Goal: Task Accomplishment & Management: Complete application form

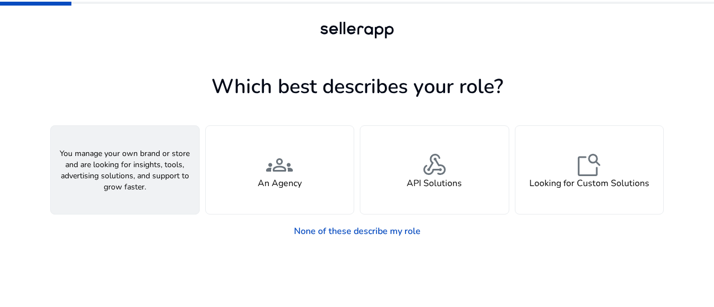
click at [148, 182] on div "person A Seller" at bounding box center [125, 170] width 148 height 88
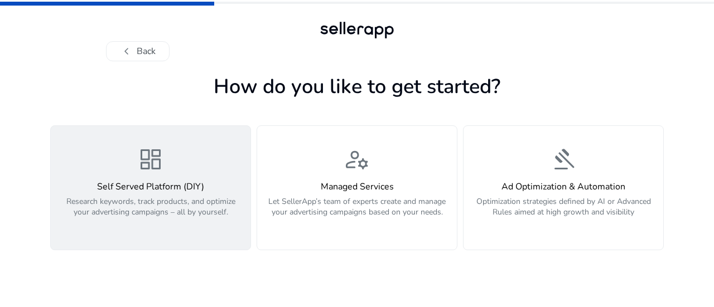
click at [214, 170] on div "dashboard Self Served Platform (DIY) Research keywords, track products, and opt…" at bounding box center [150, 188] width 186 height 84
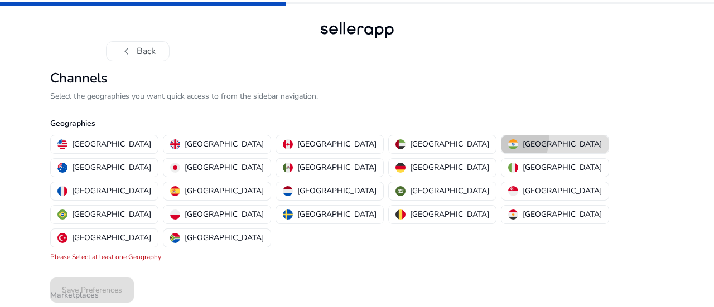
click at [523, 141] on p "[GEOGRAPHIC_DATA]" at bounding box center [562, 144] width 79 height 12
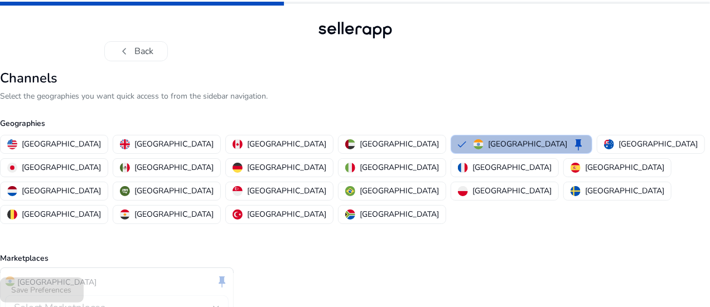
scroll to position [51, 0]
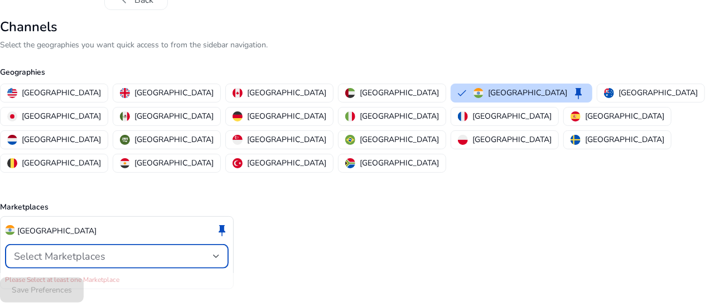
click at [213, 250] on div "Select Marketplaces" at bounding box center [113, 256] width 199 height 12
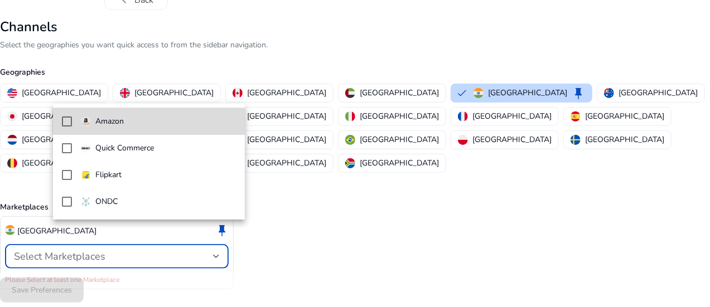
click at [70, 117] on mat-pseudo-checkbox at bounding box center [67, 122] width 10 height 10
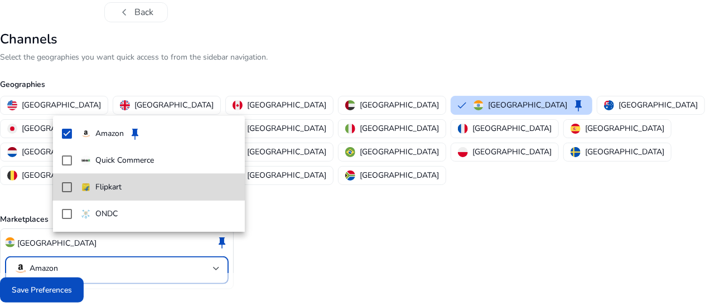
click at [69, 181] on mat-option "Flipkart" at bounding box center [149, 187] width 192 height 27
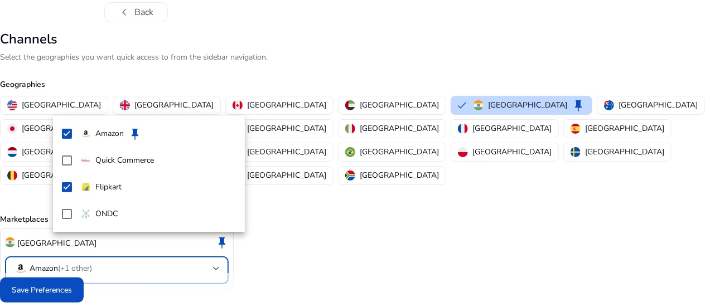
click at [277, 227] on div at bounding box center [355, 153] width 710 height 307
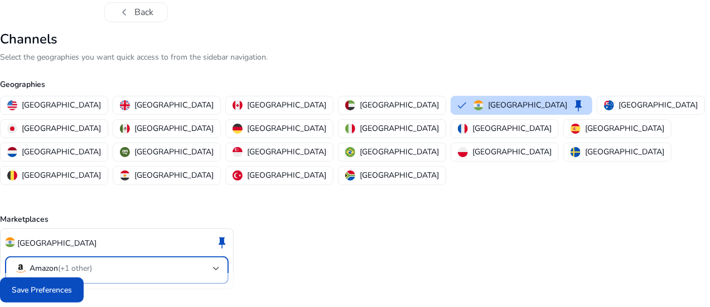
click at [213, 262] on mat-select-trigger "Amazon (+1 other)" at bounding box center [113, 268] width 199 height 13
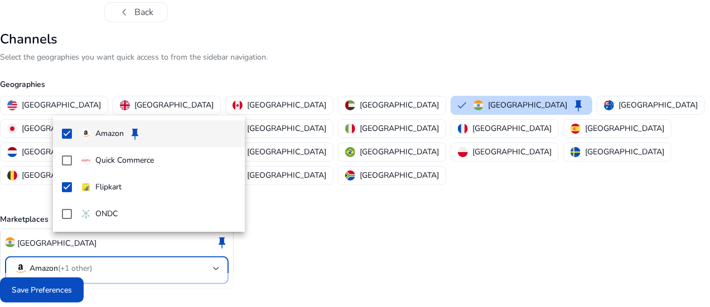
click at [331, 201] on div at bounding box center [355, 153] width 710 height 307
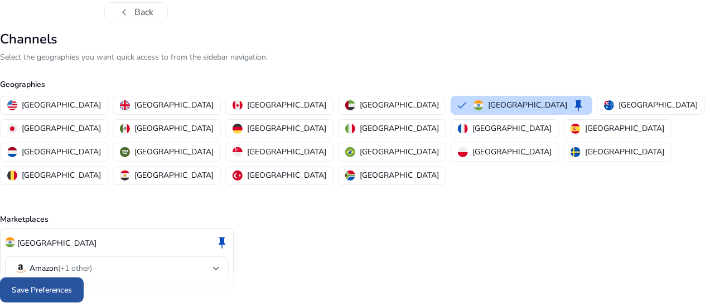
click at [84, 279] on span at bounding box center [42, 290] width 84 height 27
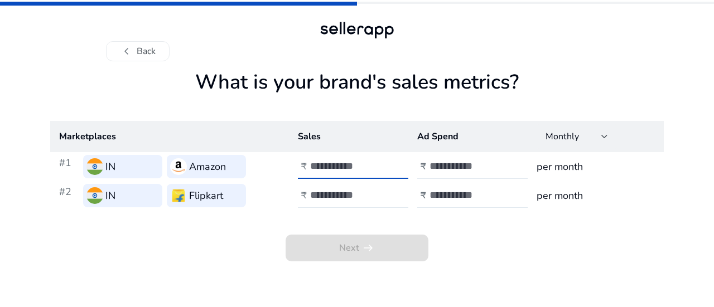
click at [349, 167] on input "number" at bounding box center [347, 166] width 75 height 12
type input "**"
type input "*"
click at [342, 190] on input "number" at bounding box center [347, 195] width 75 height 12
type input "*"
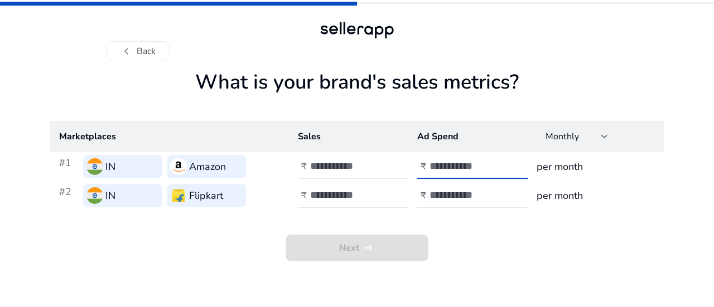
click at [468, 167] on input "number" at bounding box center [466, 166] width 75 height 12
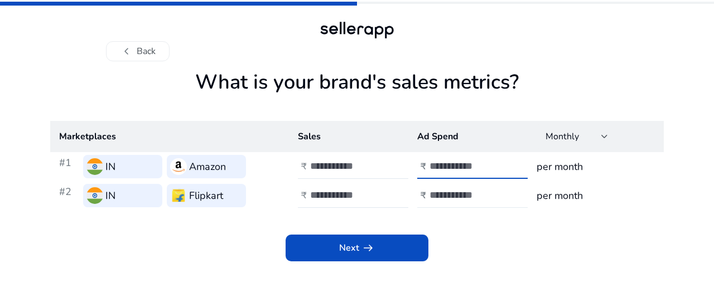
type input "*"
click at [465, 196] on input "number" at bounding box center [466, 195] width 75 height 12
type input "*"
click at [584, 167] on h3 "per month" at bounding box center [595, 167] width 118 height 16
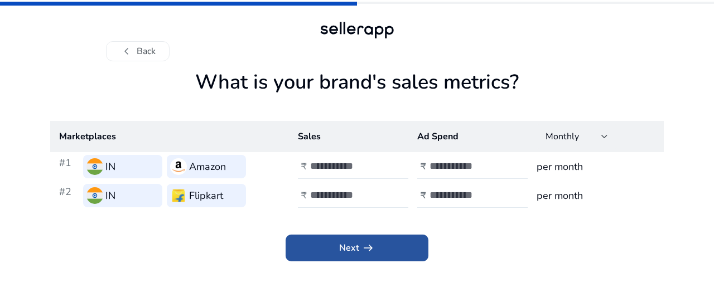
click at [403, 245] on span at bounding box center [357, 248] width 143 height 27
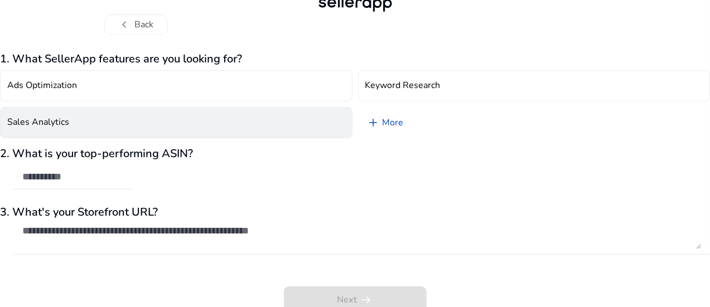
scroll to position [33, 0]
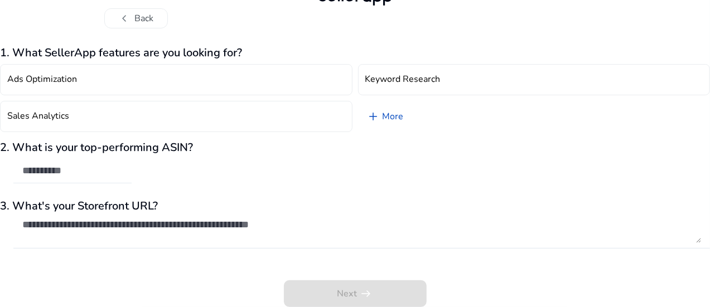
click at [132, 165] on div at bounding box center [72, 171] width 118 height 25
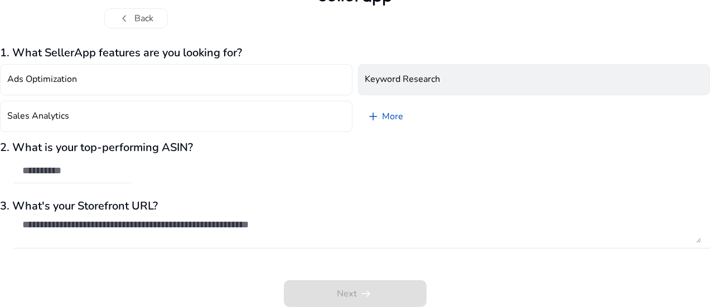
click at [447, 87] on button "Keyword Research" at bounding box center [534, 79] width 352 height 31
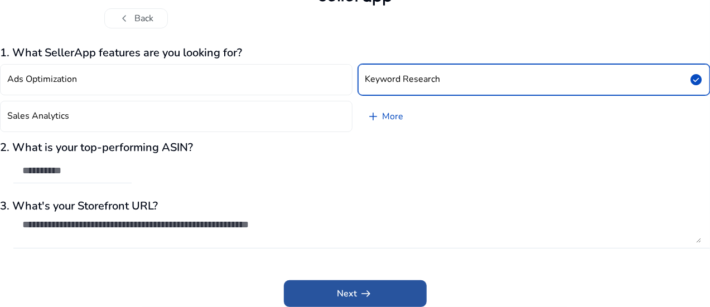
click at [379, 294] on span at bounding box center [355, 294] width 143 height 27
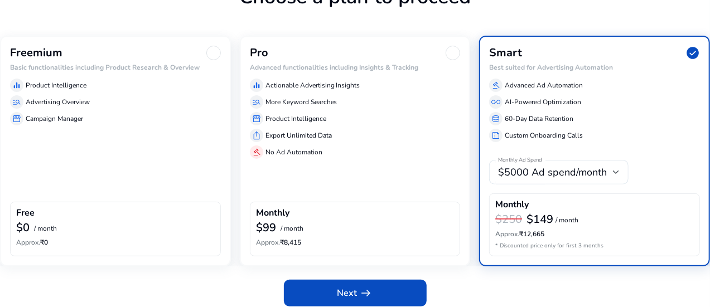
scroll to position [97, 0]
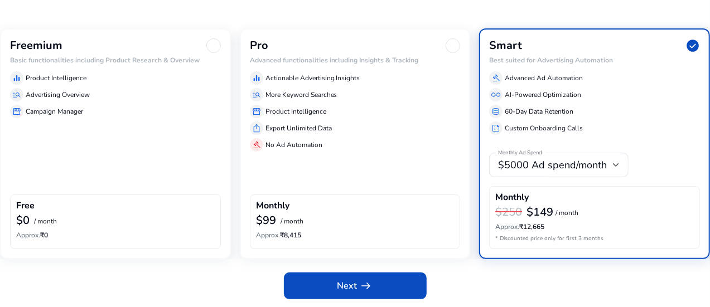
click at [352, 100] on div "manage_search More Keyword Searches" at bounding box center [355, 94] width 211 height 13
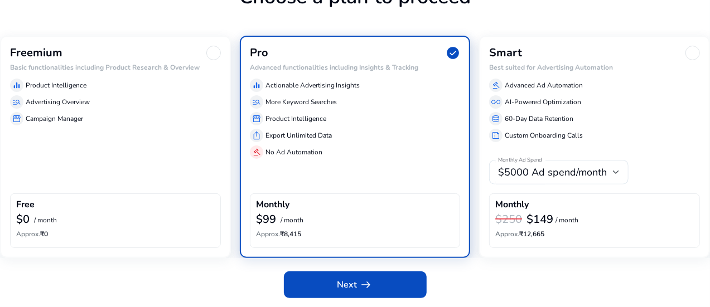
scroll to position [88, 0]
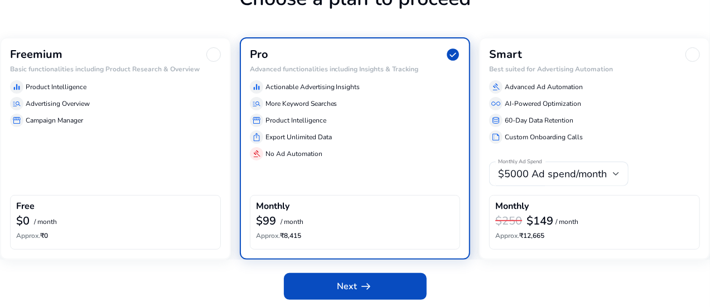
click at [154, 109] on div "manage_search Advertising Overview" at bounding box center [115, 103] width 211 height 13
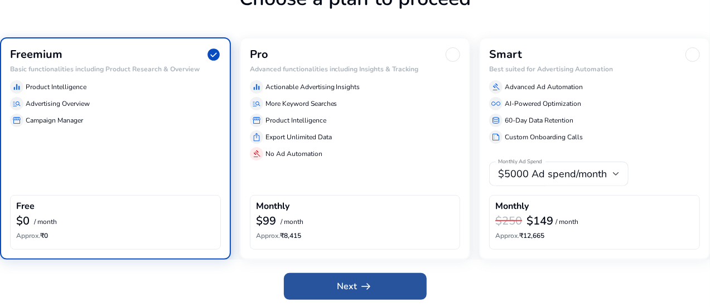
click at [349, 283] on span "Next arrow_right_alt" at bounding box center [355, 286] width 36 height 13
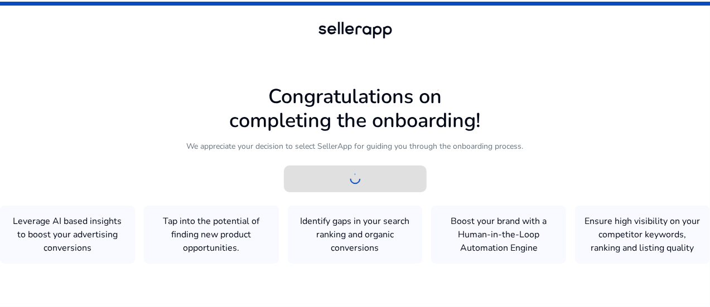
scroll to position [1, 0]
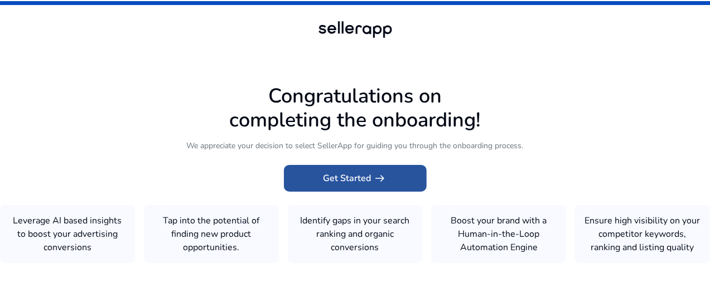
click at [349, 172] on span "Get Started arrow_right_alt" at bounding box center [355, 178] width 64 height 13
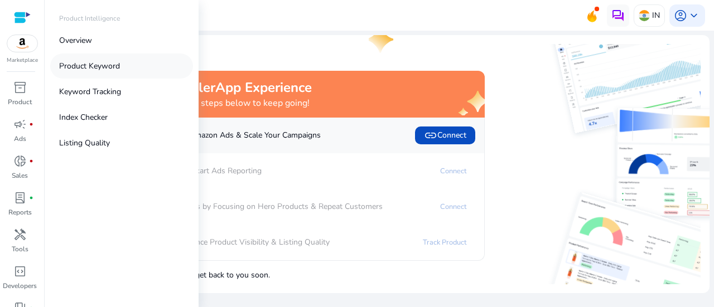
click at [129, 62] on link "Product Keyword" at bounding box center [121, 66] width 143 height 25
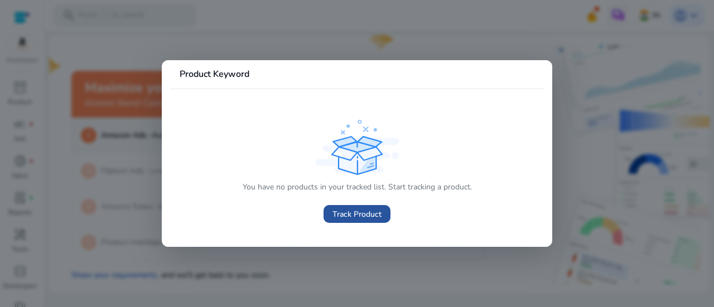
click at [377, 212] on span "Track Product" at bounding box center [356, 215] width 49 height 12
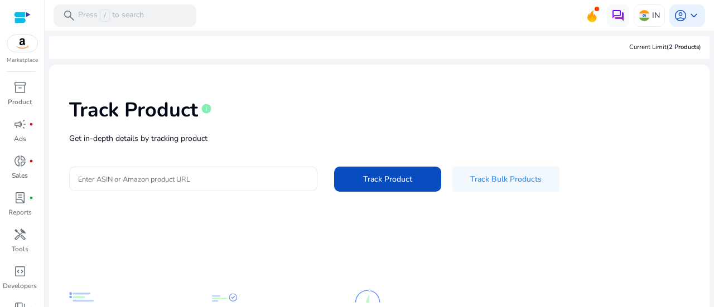
click at [220, 184] on input "Enter ASIN or Amazon product URL" at bounding box center [193, 179] width 230 height 12
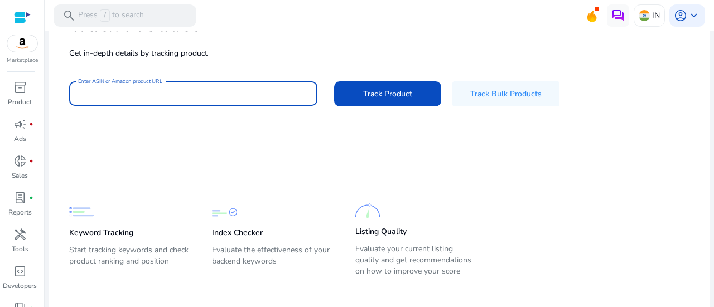
scroll to position [95, 0]
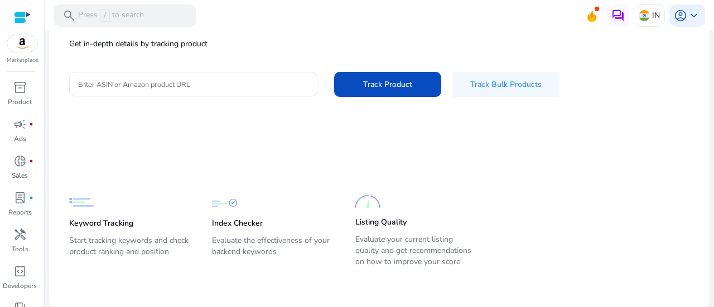
click at [213, 146] on mat-card-content "Track Product info Get in-depth details by tracking product Enter ASIN or Amazo…" at bounding box center [379, 139] width 660 height 338
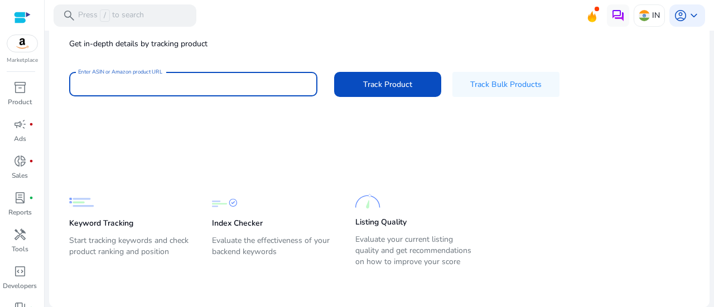
click at [216, 81] on input "Enter ASIN or Amazon product URL" at bounding box center [193, 84] width 230 height 12
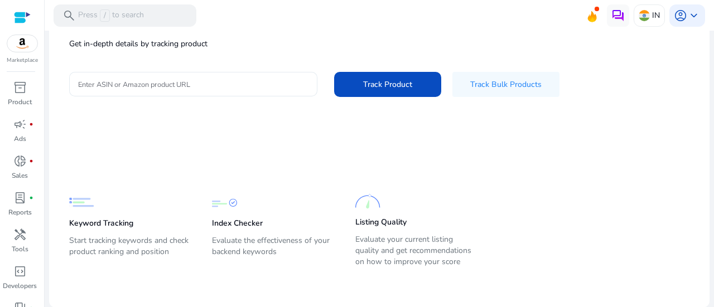
click at [258, 90] on div at bounding box center [193, 84] width 230 height 25
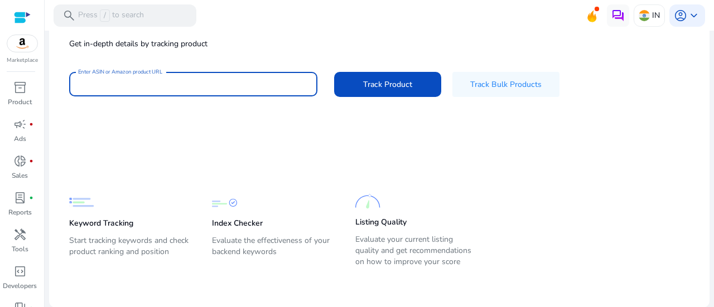
paste input "**********"
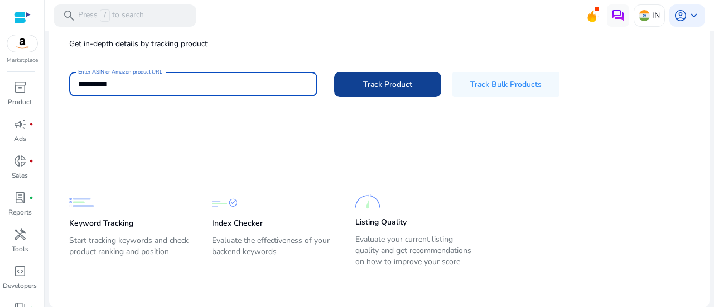
type input "**********"
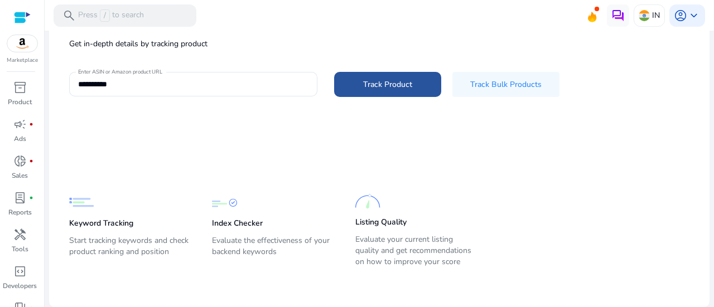
click at [400, 83] on span "Track Product" at bounding box center [387, 85] width 49 height 12
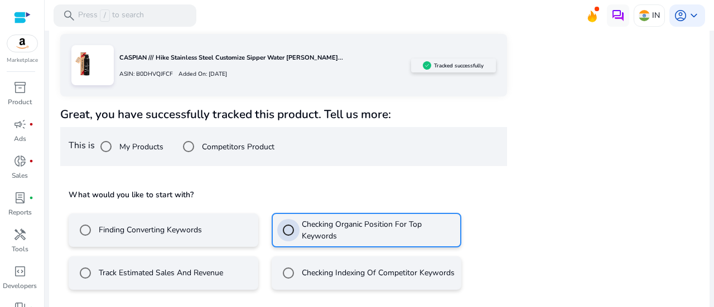
scroll to position [230, 0]
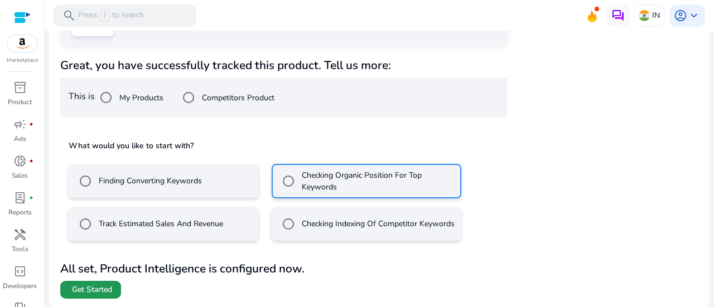
click at [110, 294] on span "Get Started" at bounding box center [92, 289] width 40 height 11
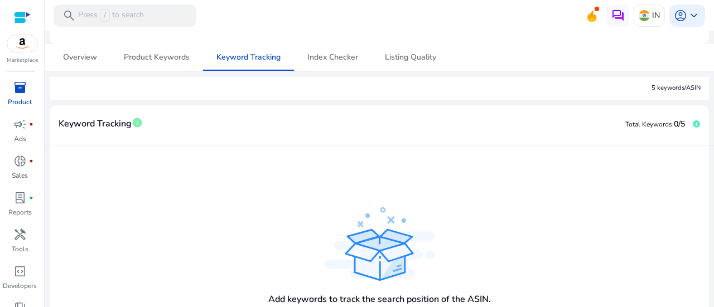
scroll to position [89, 0]
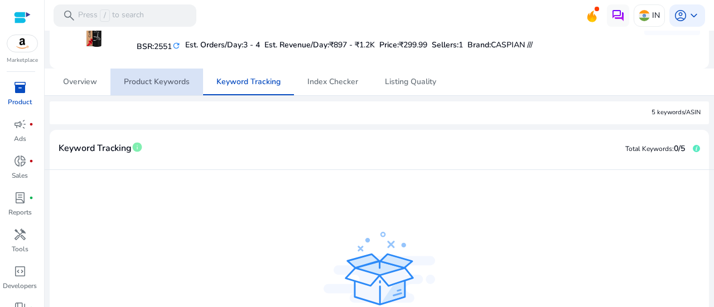
click at [151, 78] on span "Product Keywords" at bounding box center [157, 82] width 66 height 8
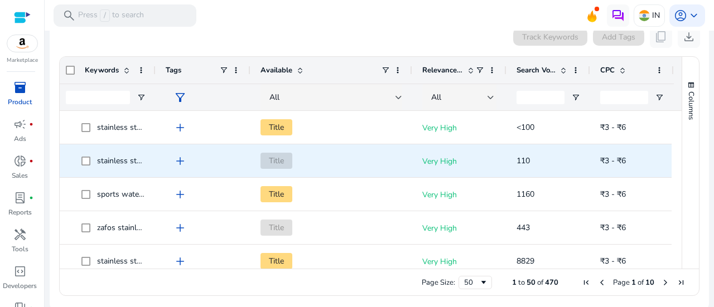
scroll to position [0, 3]
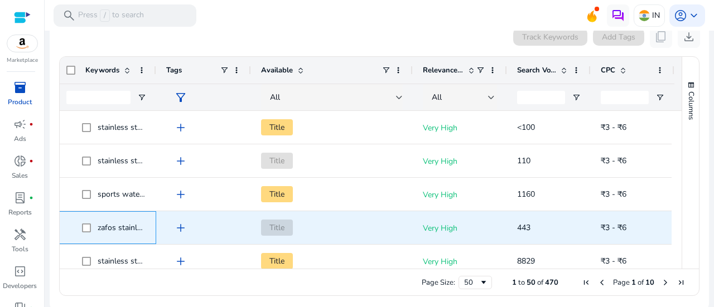
click at [125, 223] on span "zafos stainless steel sipper water bottle" at bounding box center [167, 228] width 139 height 11
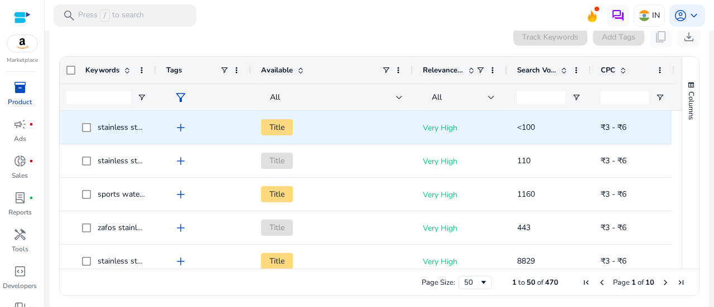
click at [134, 129] on span "stainless steel sipper water bottle" at bounding box center [157, 127] width 118 height 11
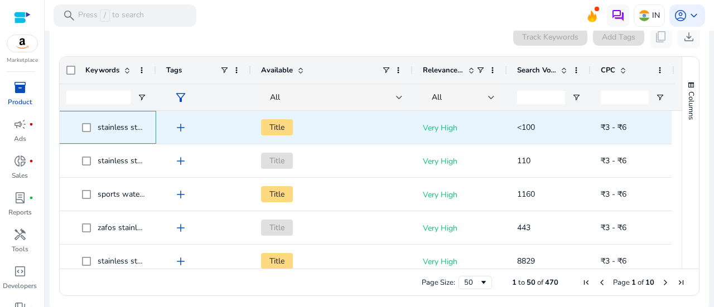
click at [134, 129] on span "stainless steel sipper water bottle" at bounding box center [157, 127] width 118 height 11
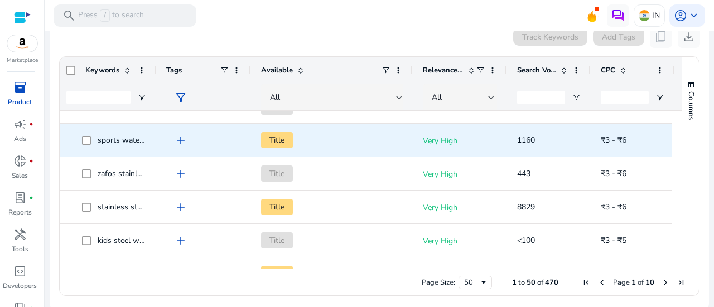
scroll to position [0, 0]
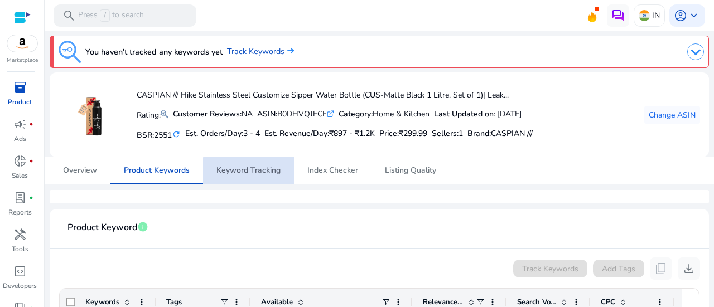
click at [273, 175] on span "Keyword Tracking" at bounding box center [248, 170] width 64 height 27
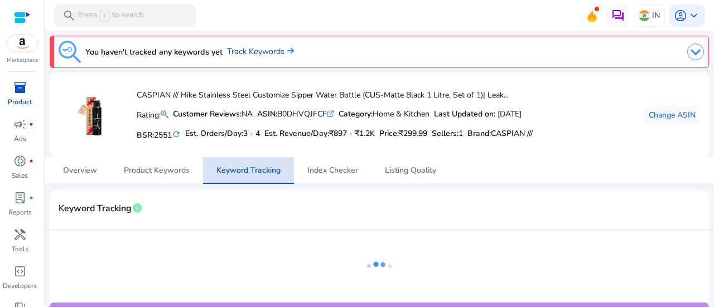
click at [273, 175] on span "Keyword Tracking" at bounding box center [248, 170] width 64 height 27
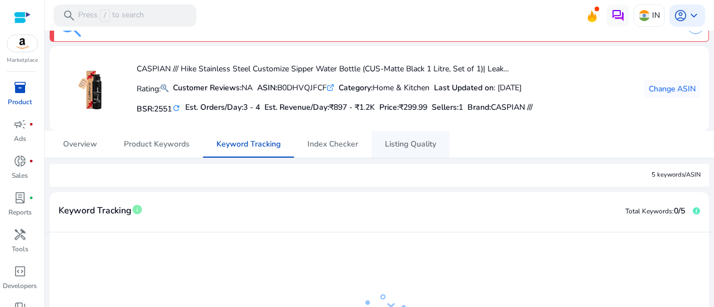
click at [396, 146] on span "Listing Quality" at bounding box center [410, 145] width 51 height 8
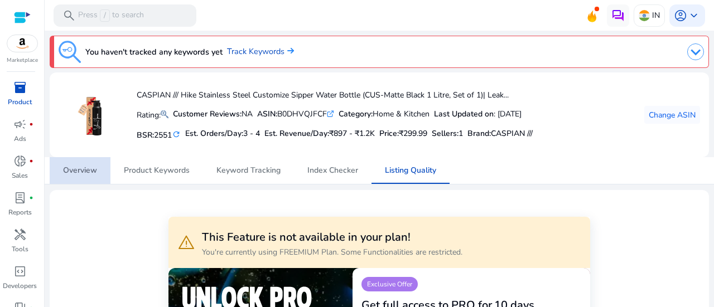
click at [93, 171] on span "Overview" at bounding box center [80, 171] width 34 height 8
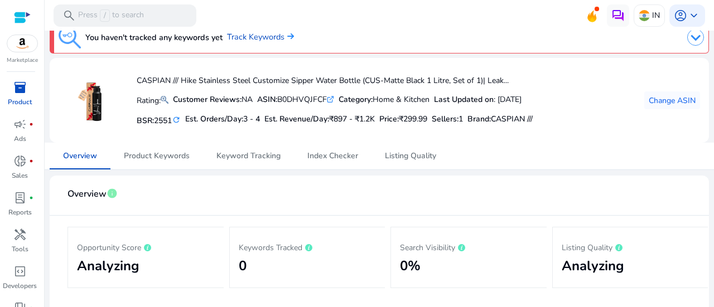
scroll to position [13, 0]
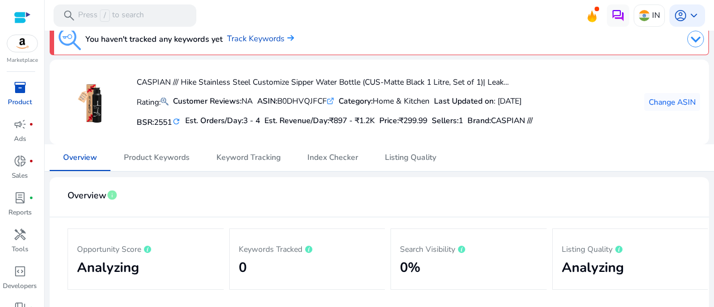
click at [184, 190] on mat-card-header "Overview info" at bounding box center [379, 201] width 641 height 31
click at [171, 161] on span "Product Keywords" at bounding box center [157, 158] width 66 height 8
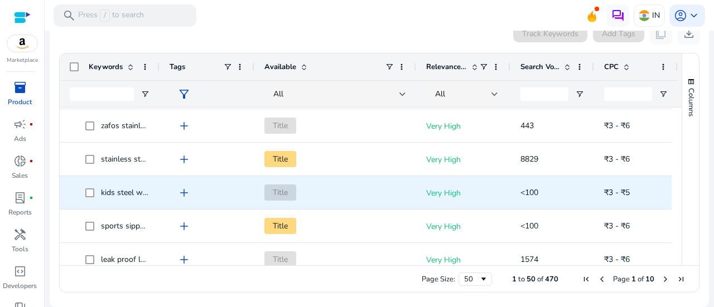
scroll to position [186, 0]
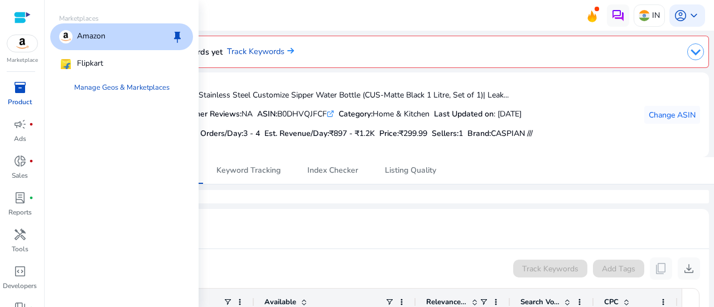
click at [17, 41] on img at bounding box center [22, 43] width 30 height 17
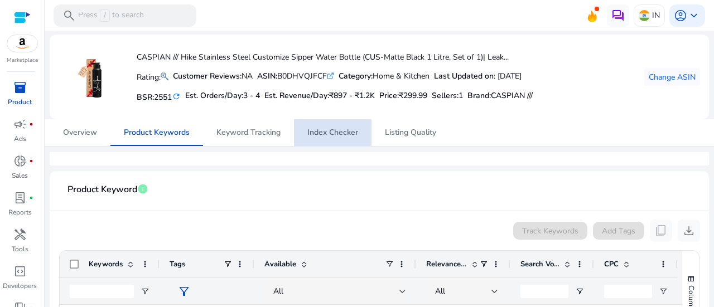
click at [328, 134] on span "Index Checker" at bounding box center [332, 133] width 51 height 8
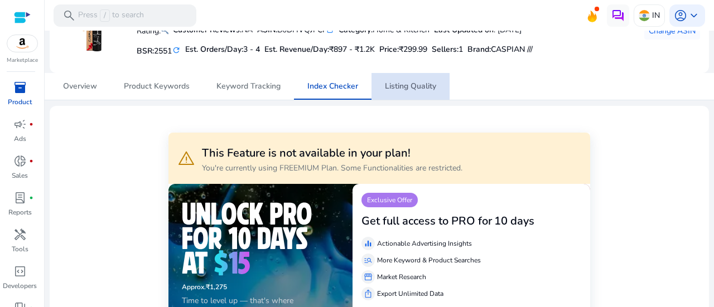
click at [414, 89] on span "Listing Quality" at bounding box center [410, 87] width 51 height 8
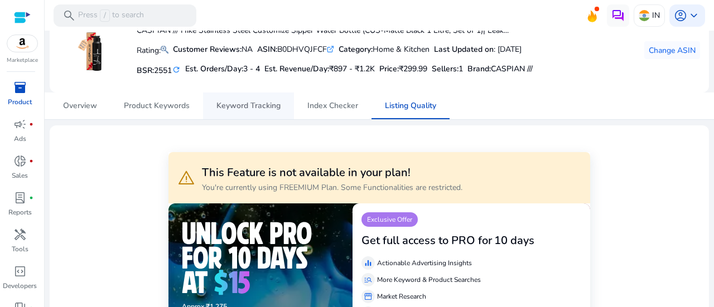
click at [242, 109] on span "Keyword Tracking" at bounding box center [248, 106] width 64 height 8
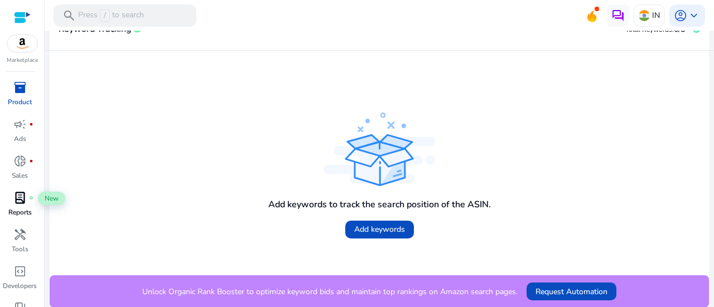
click at [21, 192] on span "lab_profile" at bounding box center [19, 197] width 13 height 13
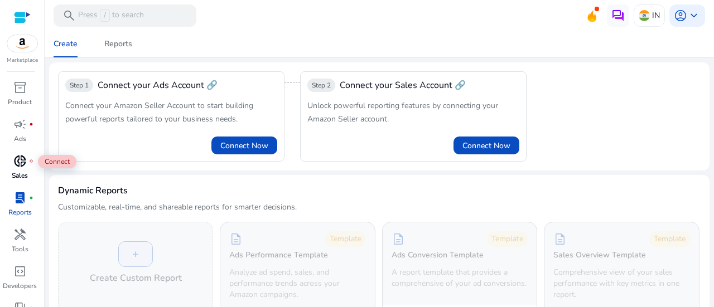
click at [26, 159] on span "donut_small" at bounding box center [19, 160] width 13 height 13
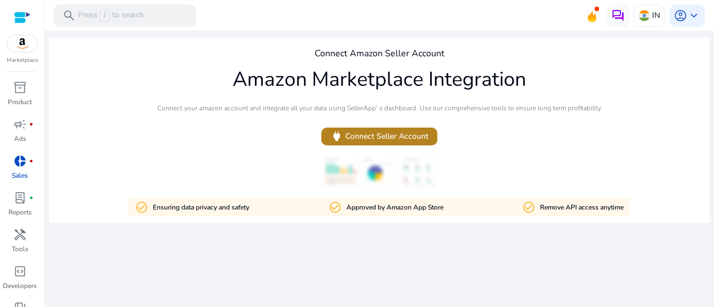
click at [377, 138] on span "power Connect Seller Account" at bounding box center [379, 136] width 98 height 13
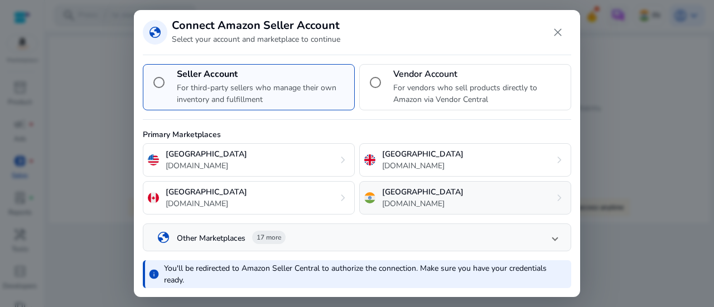
click at [439, 199] on div "India [DOMAIN_NAME] chevron_right" at bounding box center [465, 197] width 212 height 33
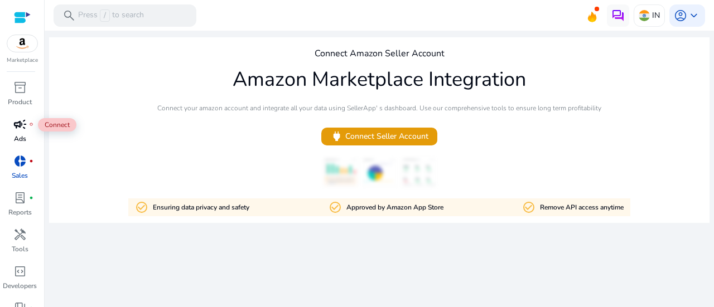
click at [22, 129] on span "campaign" at bounding box center [19, 124] width 13 height 13
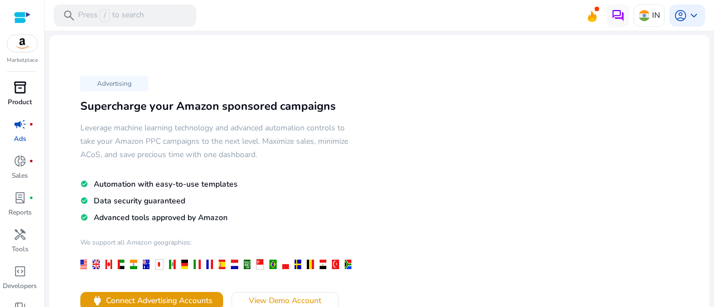
click at [32, 95] on link "inventory_2 Product" at bounding box center [20, 97] width 40 height 37
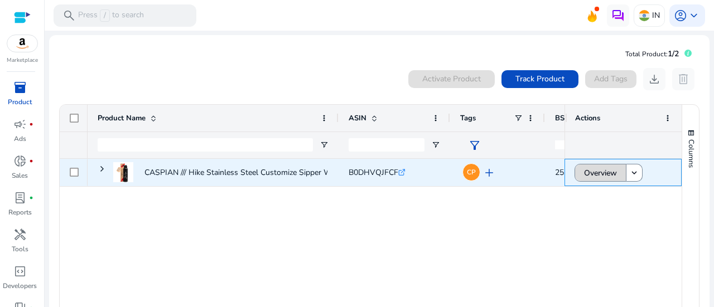
click at [604, 176] on span "Overview" at bounding box center [600, 173] width 33 height 23
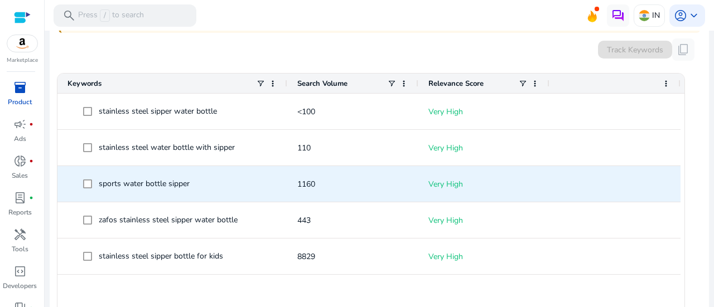
scroll to position [379, 0]
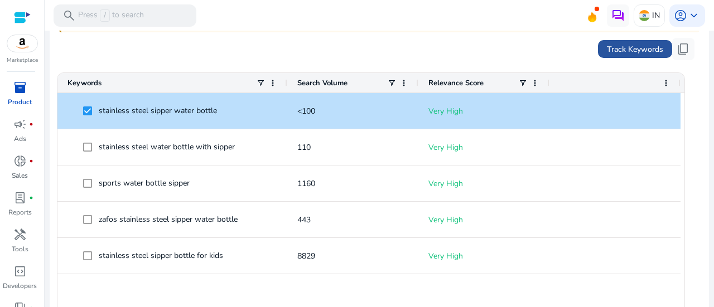
click at [637, 47] on span "Track Keywords" at bounding box center [635, 49] width 56 height 12
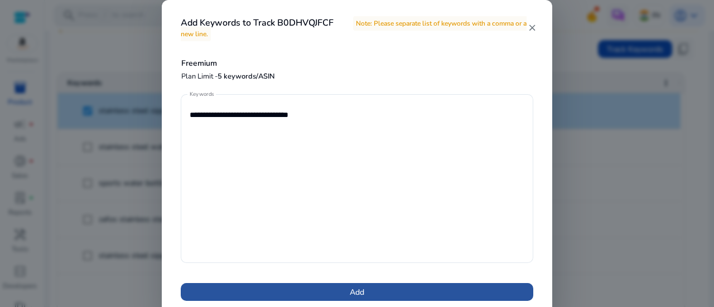
click at [381, 284] on span at bounding box center [357, 292] width 352 height 27
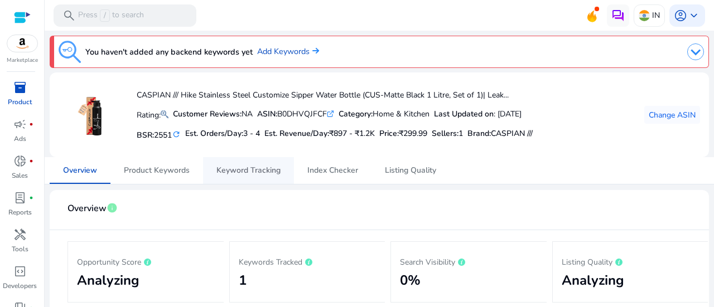
click at [260, 171] on span "Keyword Tracking" at bounding box center [248, 171] width 64 height 8
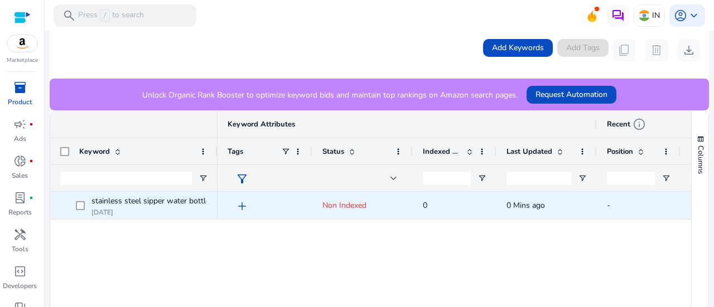
scroll to position [253, 0]
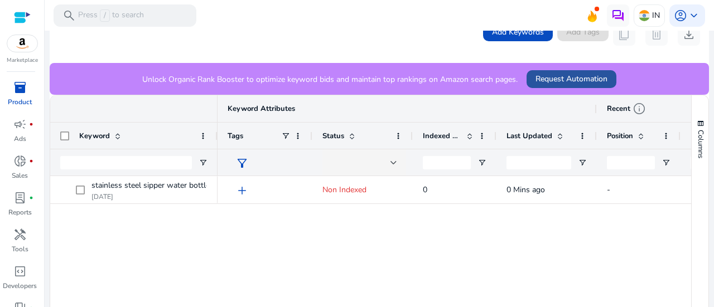
click at [543, 75] on span "Request Automation" at bounding box center [571, 79] width 72 height 12
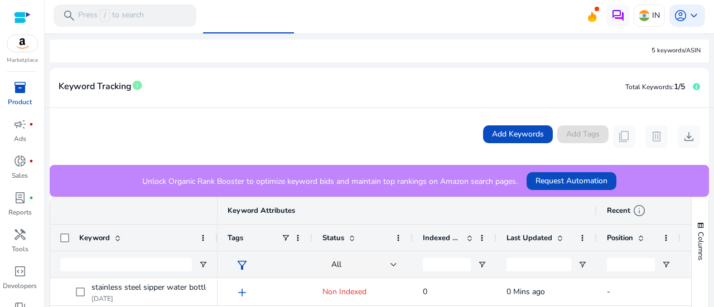
scroll to position [150, 0]
click at [504, 130] on span "Add Keywords" at bounding box center [518, 135] width 52 height 12
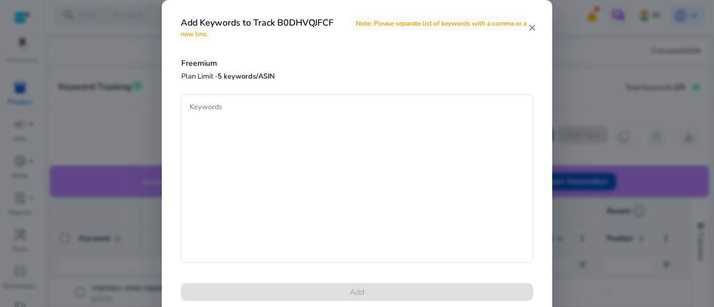
click at [533, 31] on mat-icon "close" at bounding box center [531, 28] width 9 height 10
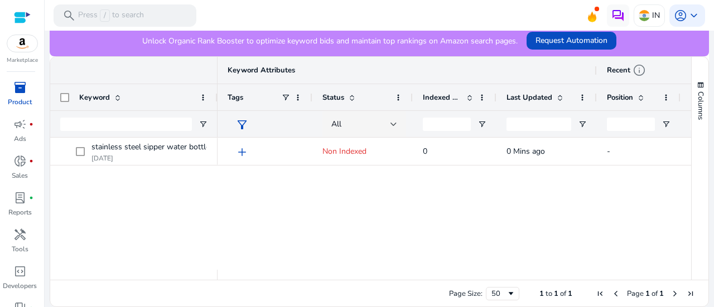
scroll to position [0, 0]
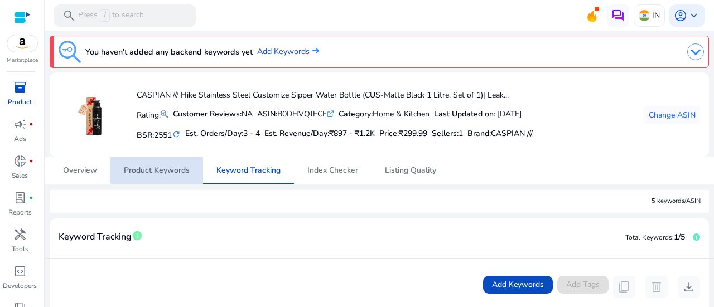
click at [175, 167] on span "Product Keywords" at bounding box center [157, 171] width 66 height 8
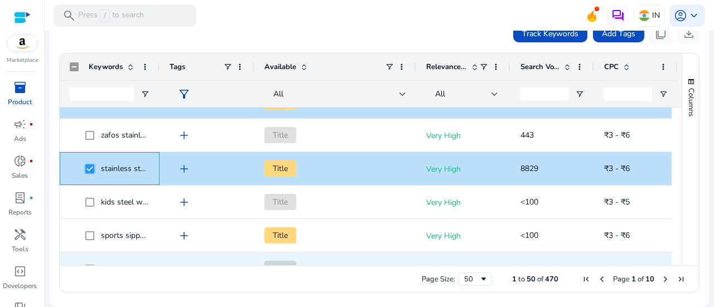
scroll to position [138, 0]
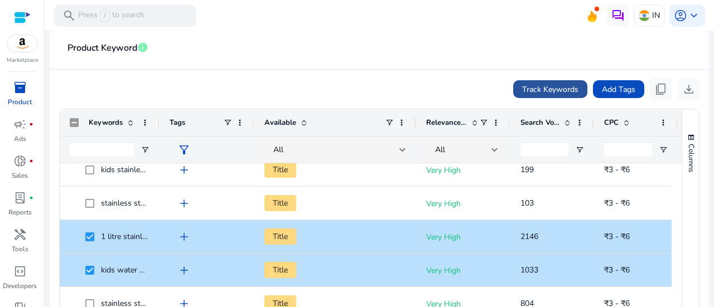
click at [545, 82] on span at bounding box center [550, 89] width 74 height 27
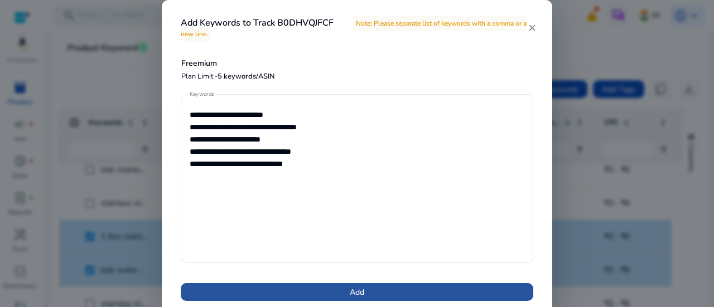
click at [415, 292] on span at bounding box center [357, 292] width 352 height 27
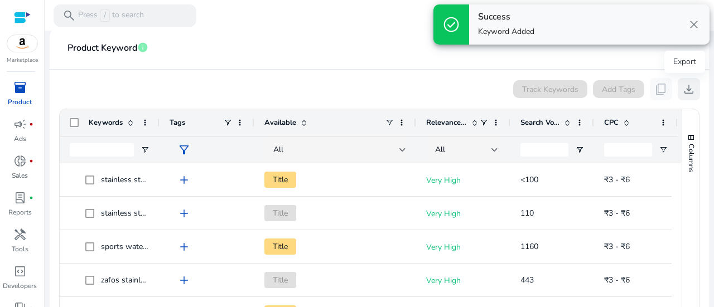
click at [683, 85] on span "download" at bounding box center [688, 89] width 13 height 13
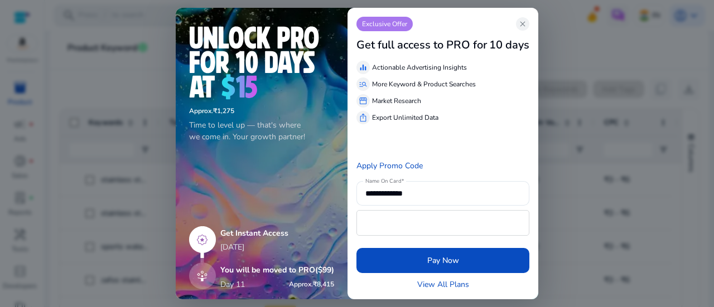
click at [528, 18] on app-icon "close" at bounding box center [522, 23] width 13 height 13
